Goal: Book appointment/travel/reservation

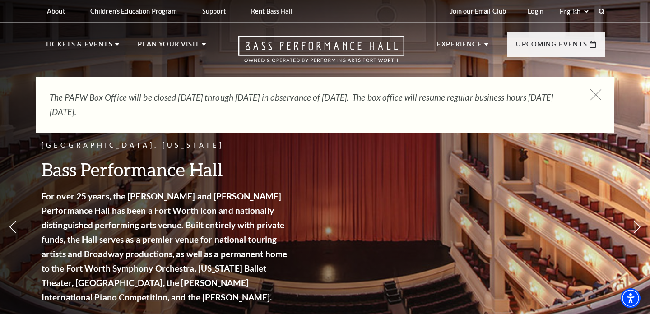
click at [593, 95] on icon at bounding box center [596, 94] width 11 height 11
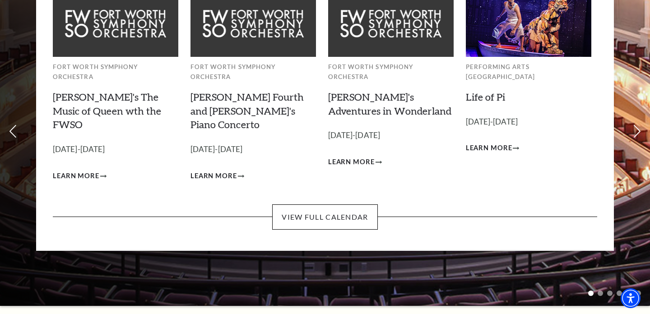
scroll to position [98, 0]
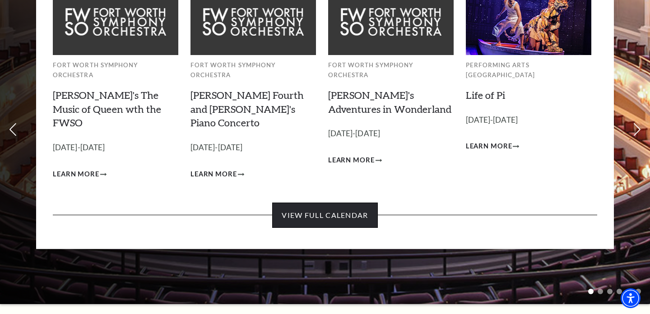
click at [335, 203] on link "View Full Calendar" at bounding box center [324, 215] width 105 height 25
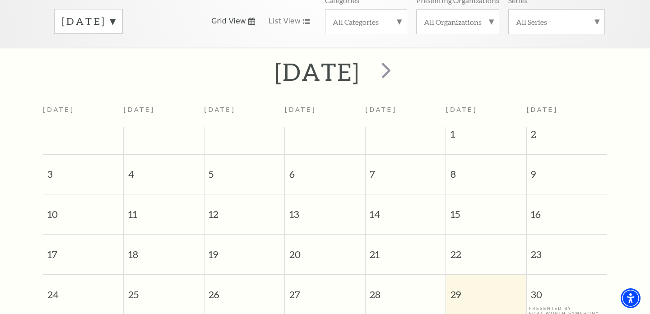
scroll to position [125, 0]
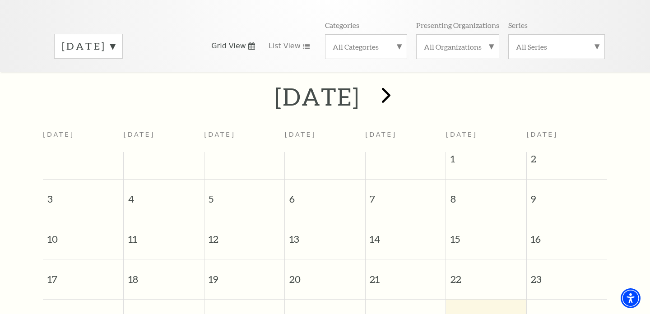
click at [399, 83] on span "next" at bounding box center [386, 95] width 26 height 26
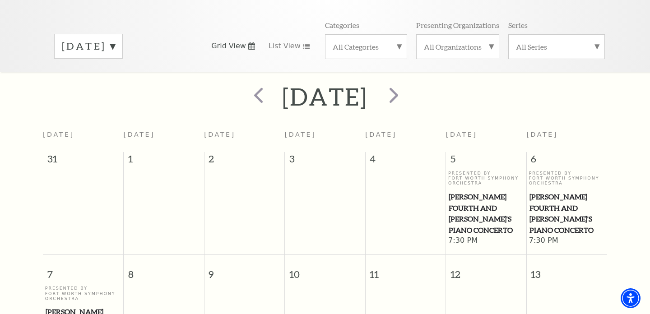
scroll to position [79, 0]
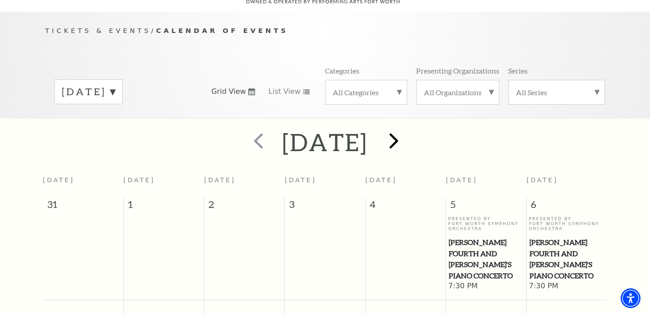
click at [407, 128] on span "next" at bounding box center [394, 141] width 26 height 26
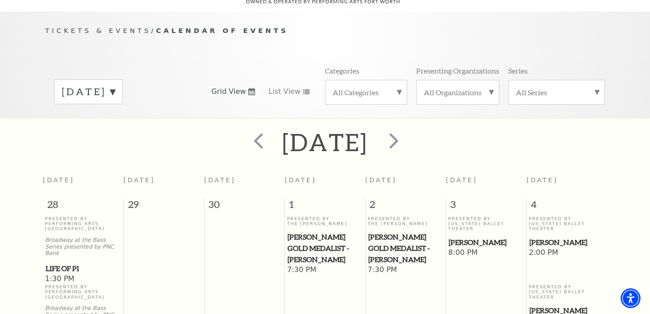
click at [418, 129] on div at bounding box center [393, 142] width 50 height 32
click at [407, 129] on span "next" at bounding box center [394, 141] width 26 height 26
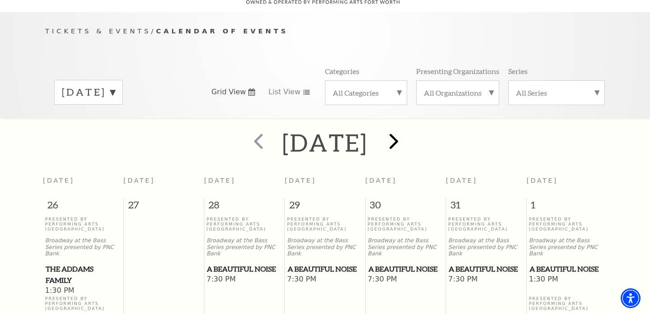
scroll to position [78, 0]
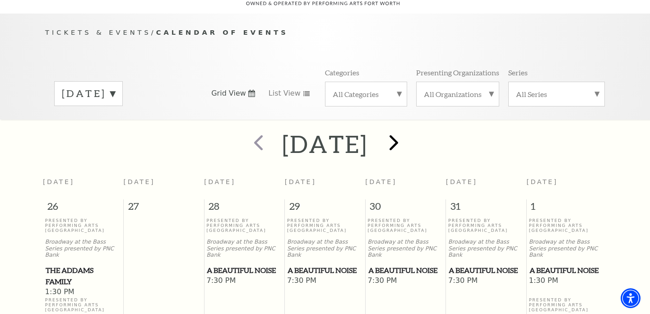
click at [407, 131] on span "next" at bounding box center [394, 143] width 26 height 26
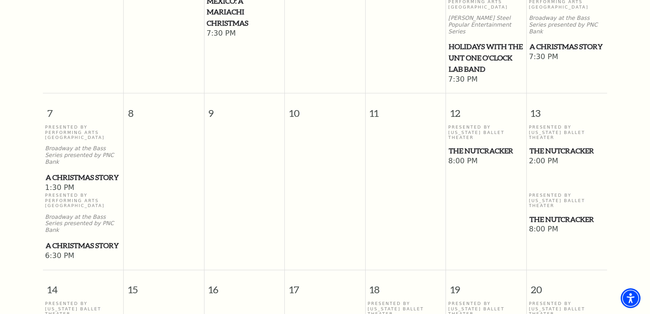
scroll to position [368, 0]
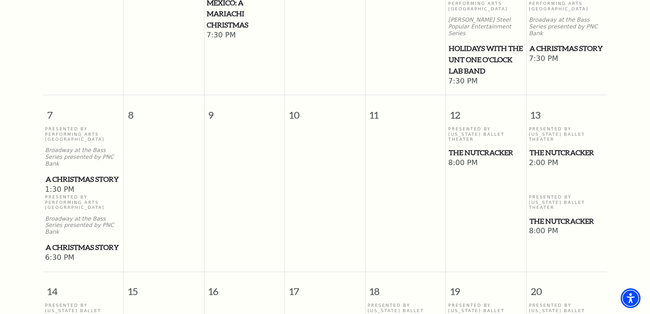
click at [475, 147] on span "The Nutcracker" at bounding box center [486, 152] width 75 height 11
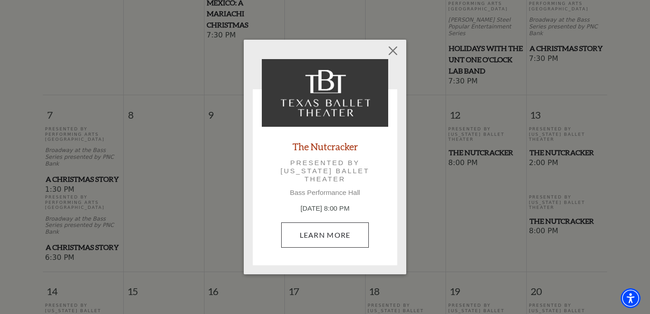
click at [332, 229] on link "Learn More" at bounding box center [325, 235] width 88 height 25
